Goal: Check status

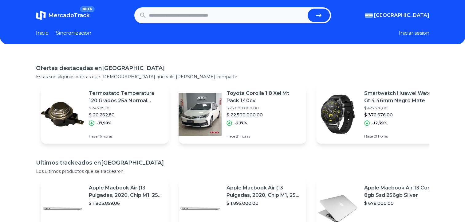
click at [162, 16] on input "text" at bounding box center [227, 16] width 156 height 14
paste input "**********"
click at [328, 16] on button "submit" at bounding box center [319, 16] width 22 height 14
type input "**********"
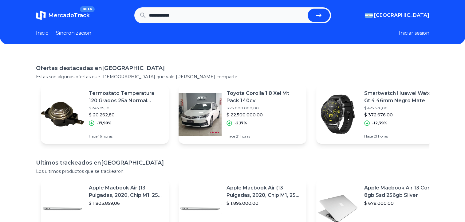
scroll to position [0, 0]
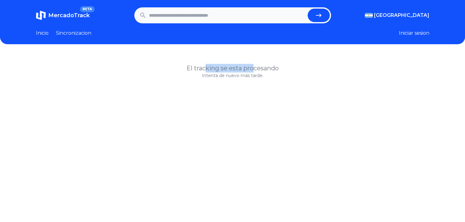
drag, startPoint x: 217, startPoint y: 70, endPoint x: 256, endPoint y: 70, distance: 39.1
click at [256, 70] on h1 "El tracking se esta procesando" at bounding box center [233, 68] width 394 height 9
drag, startPoint x: 256, startPoint y: 70, endPoint x: 254, endPoint y: 79, distance: 10.0
click at [254, 79] on div "El tracking se esta procesando Intenta de nuevo más tarde." at bounding box center [232, 165] width 465 height 222
drag, startPoint x: 254, startPoint y: 79, endPoint x: 345, endPoint y: 72, distance: 91.1
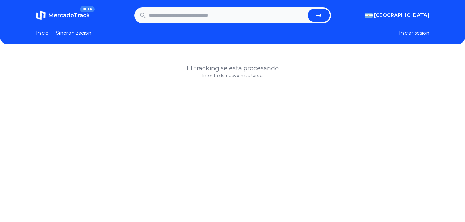
click at [345, 72] on h1 "El tracking se esta procesando" at bounding box center [233, 68] width 394 height 9
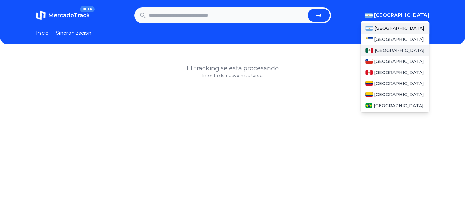
click at [392, 49] on span "[GEOGRAPHIC_DATA]" at bounding box center [400, 50] width 50 height 6
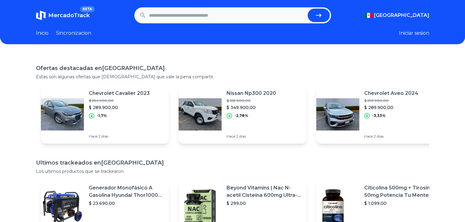
click at [226, 17] on input "text" at bounding box center [227, 16] width 156 height 14
paste input "**********"
click at [322, 13] on icon "submit" at bounding box center [318, 15] width 7 height 7
type input "**********"
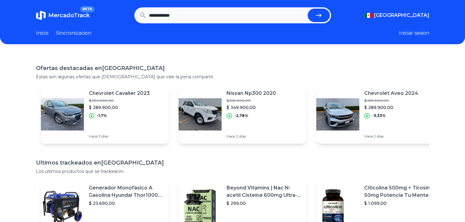
scroll to position [0, 0]
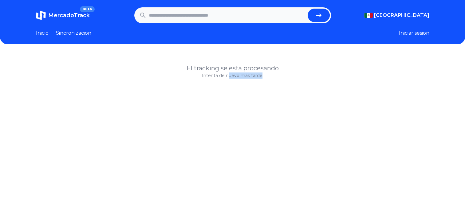
drag, startPoint x: 230, startPoint y: 81, endPoint x: 268, endPoint y: 77, distance: 37.8
click at [268, 77] on div "El tracking se esta procesando Intenta de nuevo más tarde." at bounding box center [232, 165] width 465 height 222
drag, startPoint x: 268, startPoint y: 77, endPoint x: 238, endPoint y: 76, distance: 29.8
click at [242, 85] on div "El tracking se esta procesando Intenta de nuevo más tarde." at bounding box center [232, 165] width 465 height 222
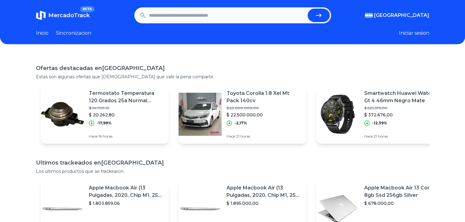
click at [186, 13] on input "text" at bounding box center [227, 16] width 156 height 14
paste input "**********"
click at [316, 17] on button "submit" at bounding box center [319, 16] width 22 height 14
type input "**********"
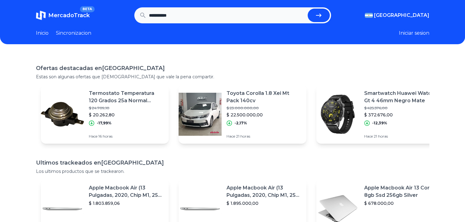
scroll to position [0, 0]
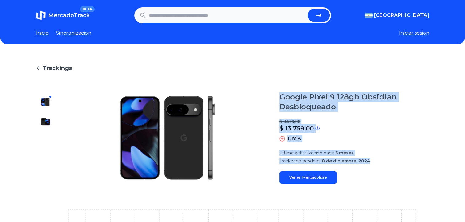
drag, startPoint x: 371, startPoint y: 161, endPoint x: 282, endPoint y: 95, distance: 110.6
click at [282, 95] on div "Google Pixel 9 128gb Obsidian Desbloqueado $ 13.599,00 $ 13.758,00 Si el precio…" at bounding box center [355, 138] width 150 height 92
drag, startPoint x: 282, startPoint y: 95, endPoint x: 294, endPoint y: 104, distance: 14.3
click at [294, 104] on h1 "Google Pixel 9 128gb Obsidian Desbloqueado" at bounding box center [355, 102] width 150 height 20
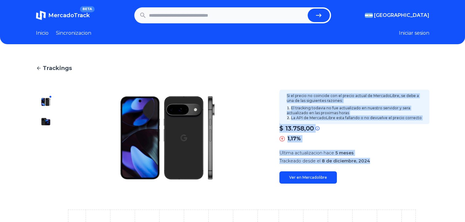
click at [380, 125] on div "$ 13.758,00" at bounding box center [355, 128] width 150 height 9
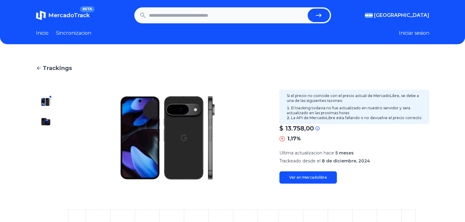
click at [341, 106] on li "El tracking todavia no fue actualizado en nuestro servidor y sera actualizado e…" at bounding box center [354, 111] width 135 height 10
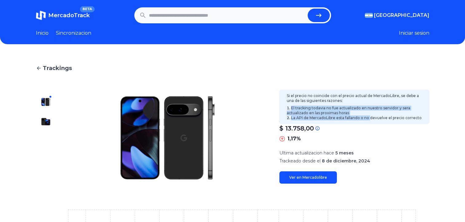
drag, startPoint x: 294, startPoint y: 107, endPoint x: 381, endPoint y: 122, distance: 87.5
click at [380, 122] on div "Si el precio no coincide con el precio actual de MercadoLibre, se debe a una de…" at bounding box center [355, 107] width 150 height 34
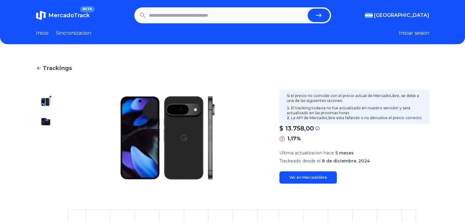
drag, startPoint x: 381, startPoint y: 122, endPoint x: 417, endPoint y: 130, distance: 36.9
click at [417, 130] on div "$ 13.758,00" at bounding box center [355, 128] width 150 height 9
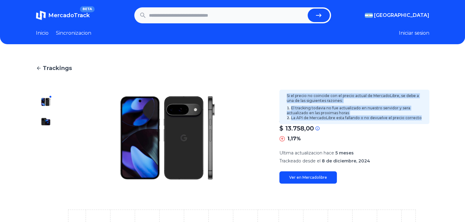
drag, startPoint x: 426, startPoint y: 119, endPoint x: 290, endPoint y: 96, distance: 137.3
click at [290, 96] on div "Si el precio no coincide con el precio actual de MercadoLibre, se debe a una de…" at bounding box center [355, 107] width 150 height 34
drag, startPoint x: 290, startPoint y: 96, endPoint x: 300, endPoint y: 117, distance: 22.8
click at [301, 116] on li "La API de MercadoLibre esta fallando o no devuelve el precio correcto" at bounding box center [354, 118] width 135 height 5
click at [292, 113] on li "El tracking todavia no fue actualizado en nuestro servidor y sera actualizado e…" at bounding box center [354, 111] width 135 height 10
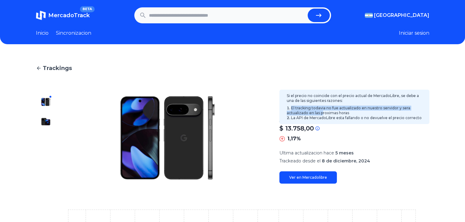
drag, startPoint x: 291, startPoint y: 108, endPoint x: 328, endPoint y: 115, distance: 37.8
click at [327, 115] on li "El tracking todavia no fue actualizado en nuestro servidor y sera actualizado e…" at bounding box center [354, 111] width 135 height 10
drag, startPoint x: 328, startPoint y: 115, endPoint x: 386, endPoint y: 127, distance: 59.7
click at [376, 126] on div "$ 13.758,00" at bounding box center [355, 128] width 150 height 9
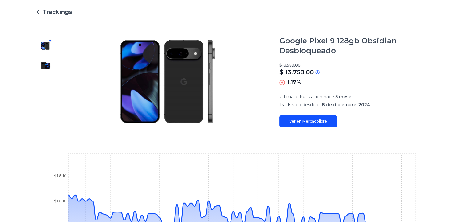
scroll to position [12, 0]
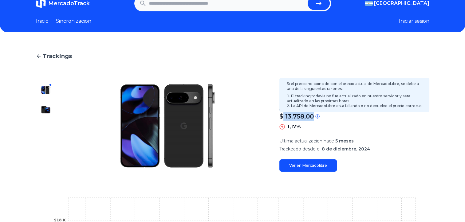
drag, startPoint x: 284, startPoint y: 118, endPoint x: 318, endPoint y: 115, distance: 34.0
click at [318, 115] on div "$ 13.758,00" at bounding box center [355, 116] width 150 height 9
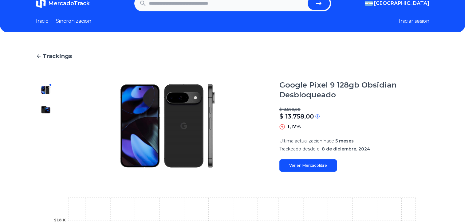
drag, startPoint x: 318, startPoint y: 115, endPoint x: 314, endPoint y: 125, distance: 10.9
click at [314, 125] on div "1,17%" at bounding box center [355, 126] width 150 height 7
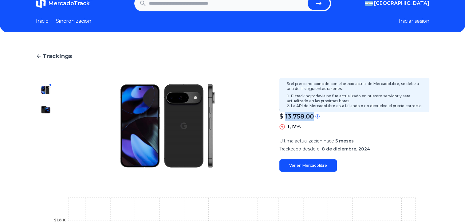
drag, startPoint x: 316, startPoint y: 115, endPoint x: 288, endPoint y: 116, distance: 27.4
click at [288, 116] on div "$ 13.758,00" at bounding box center [355, 116] width 150 height 9
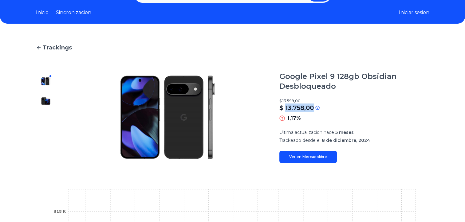
scroll to position [0, 0]
